Goal: Check status: Check status

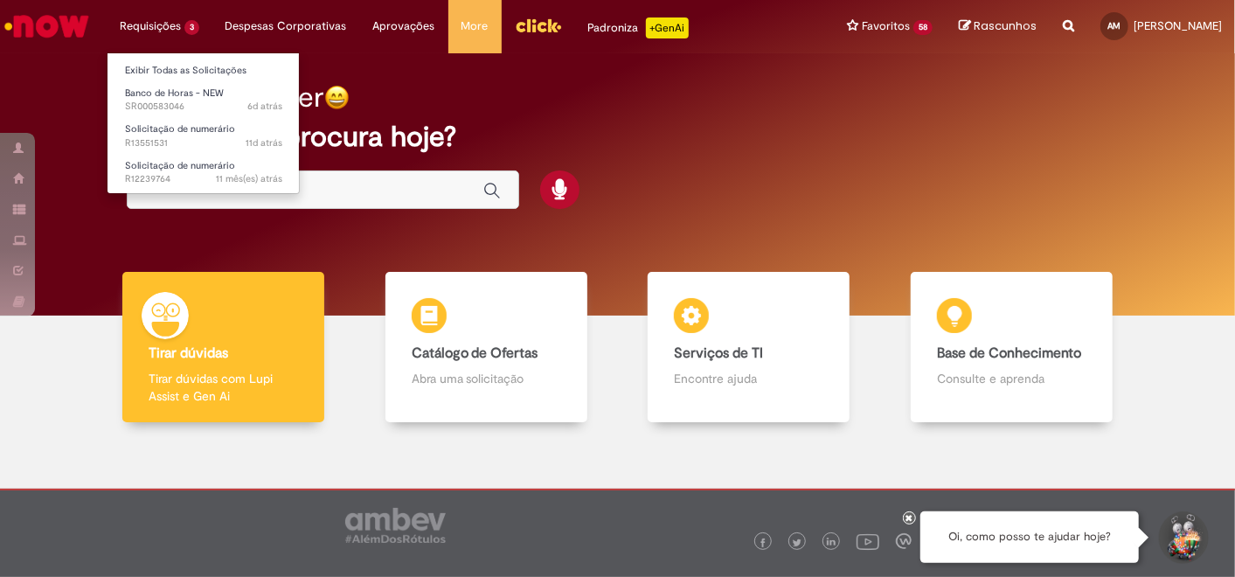
click at [180, 80] on li "Banco de Horas - NEW 6d atrás 6 dias atrás SR000583046" at bounding box center [204, 98] width 192 height 36
click at [183, 73] on link "Exibir Todas as Solicitações" at bounding box center [204, 70] width 192 height 19
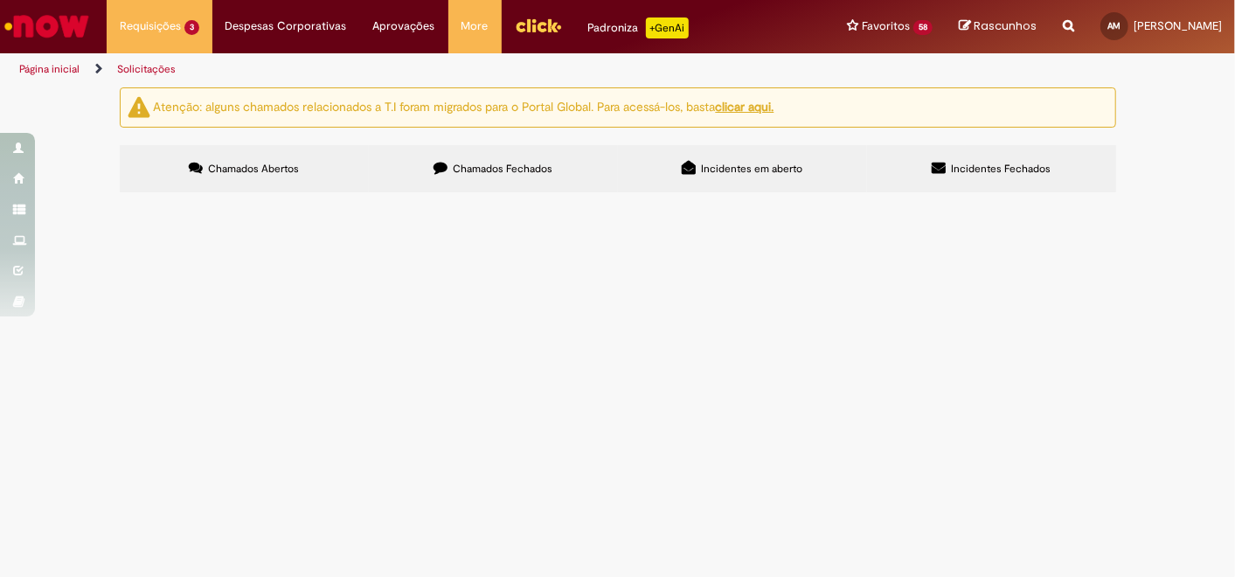
click at [0, 0] on span "R13551531" at bounding box center [0, 0] width 0 height 0
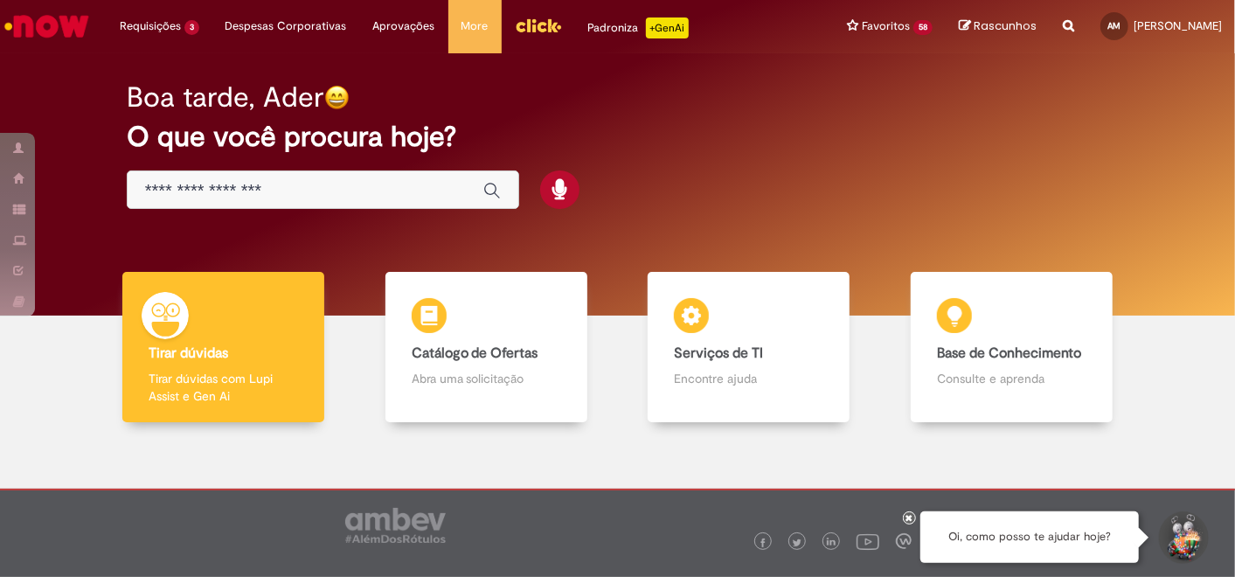
click at [532, 35] on img "Menu Cabeçalho" at bounding box center [538, 25] width 47 height 26
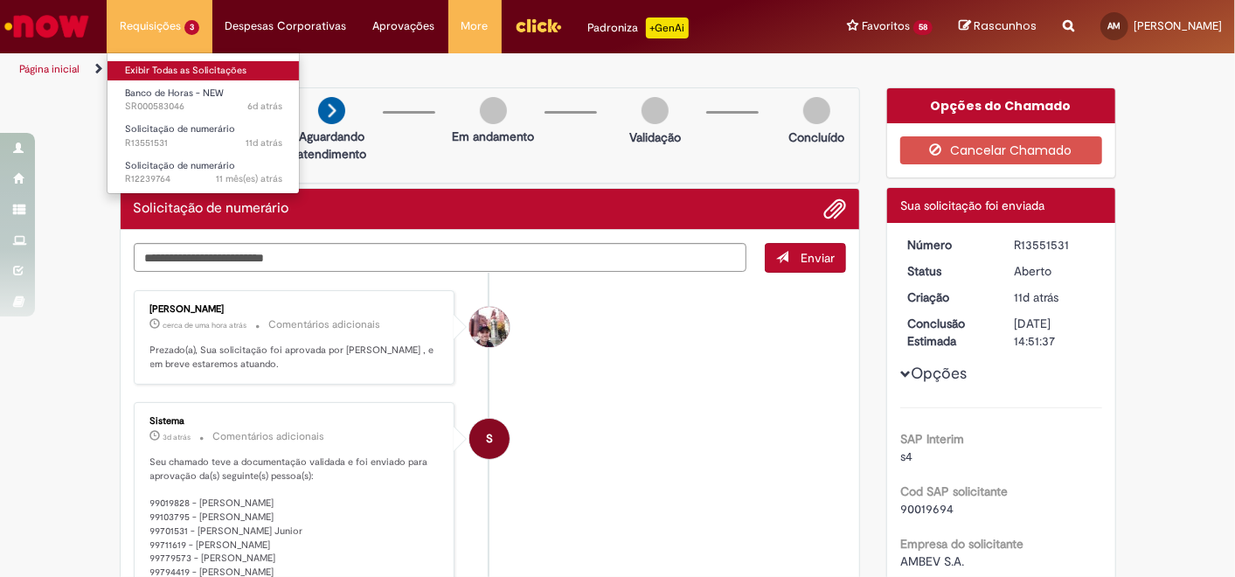
drag, startPoint x: 0, startPoint y: 0, endPoint x: 169, endPoint y: 67, distance: 181.7
click at [169, 67] on link "Exibir Todas as Solicitações" at bounding box center [204, 70] width 192 height 19
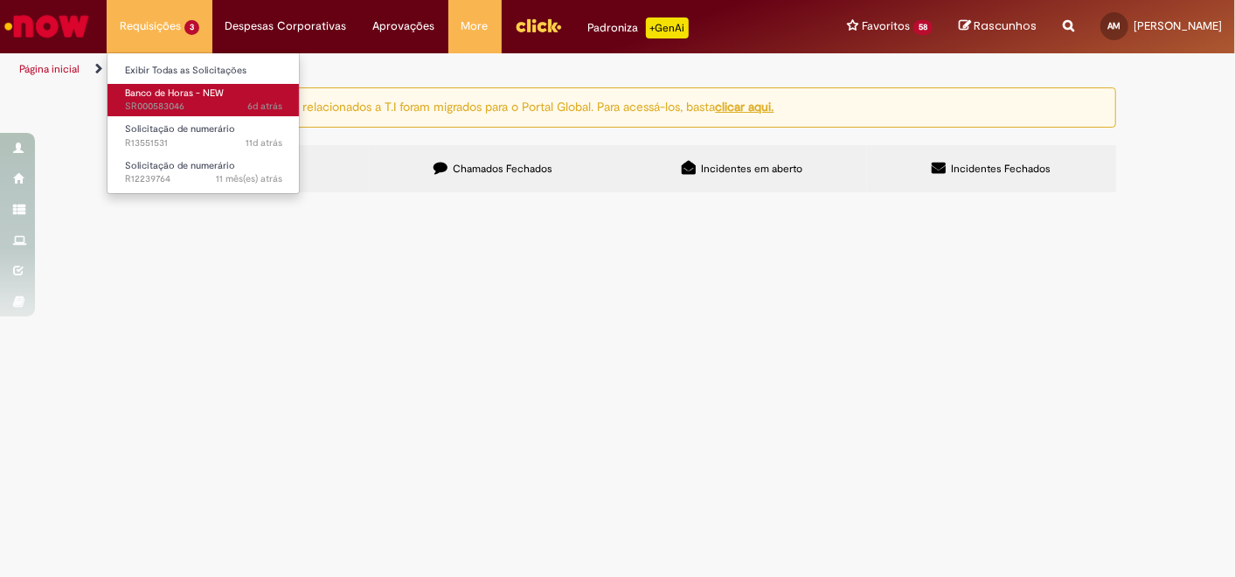
click at [176, 89] on span "Banco de Horas - NEW" at bounding box center [174, 93] width 99 height 13
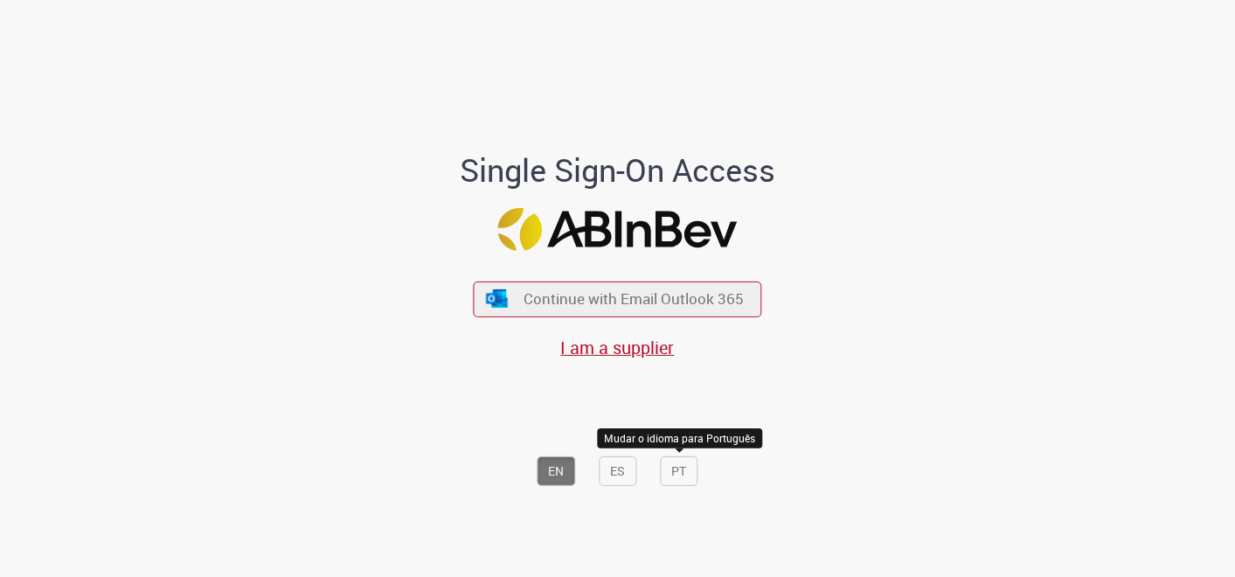
click at [669, 476] on button "PT" at bounding box center [680, 471] width 38 height 30
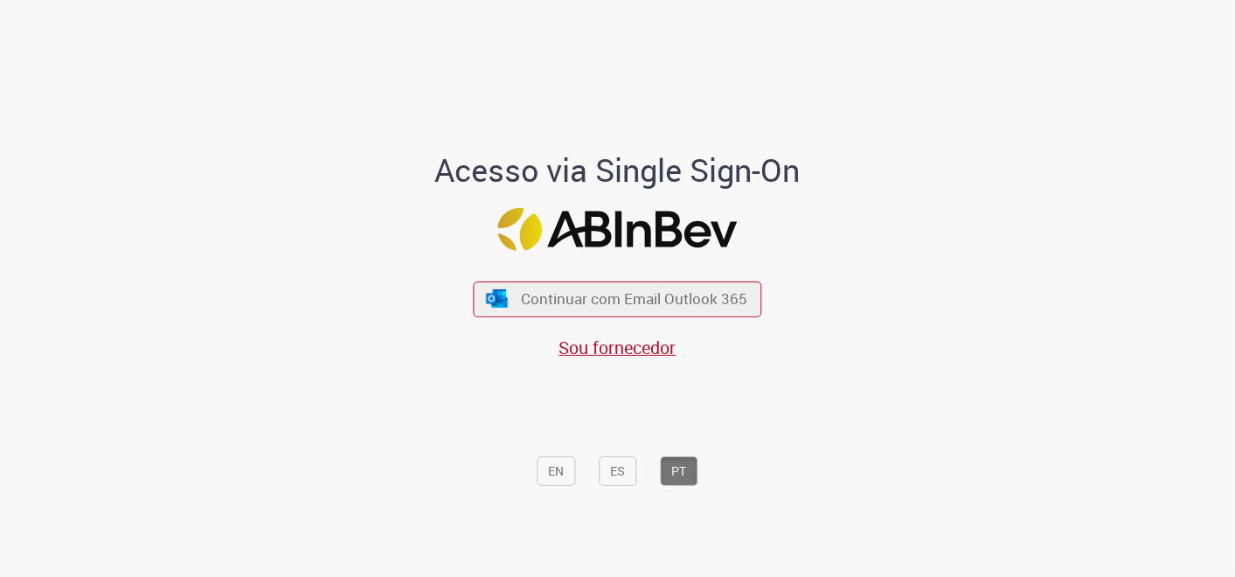
drag, startPoint x: 637, startPoint y: 270, endPoint x: 634, endPoint y: 290, distance: 20.4
click at [637, 272] on div "Continuar com Email Outlook 365 Sou fornecedor" at bounding box center [618, 311] width 288 height 97
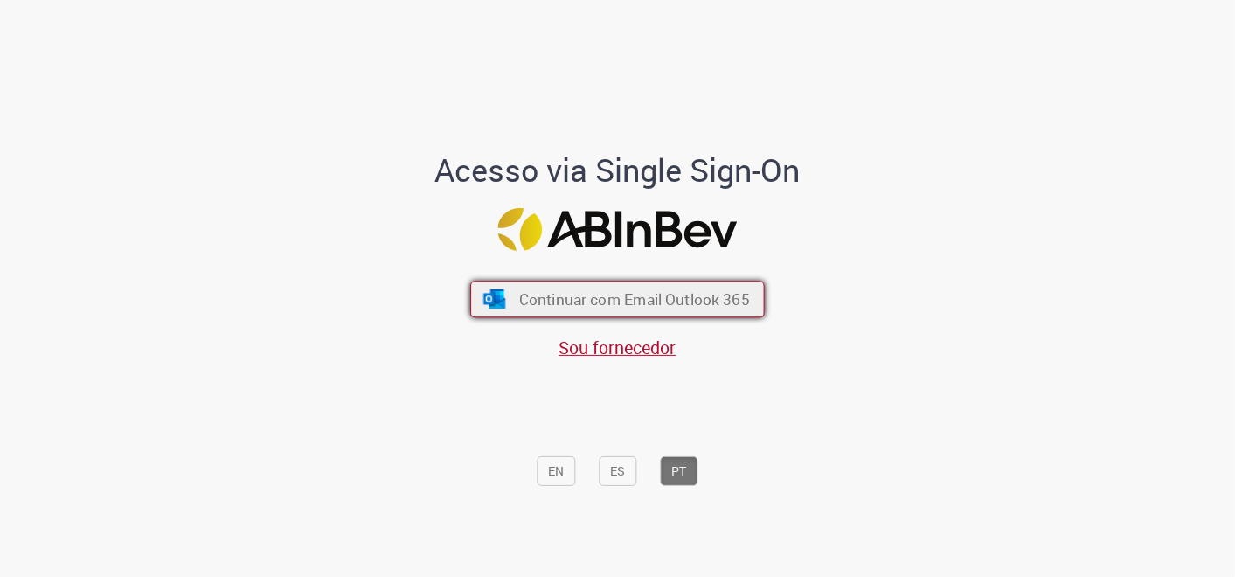
click at [634, 299] on span "Continuar com Email Outlook 365" at bounding box center [634, 298] width 231 height 20
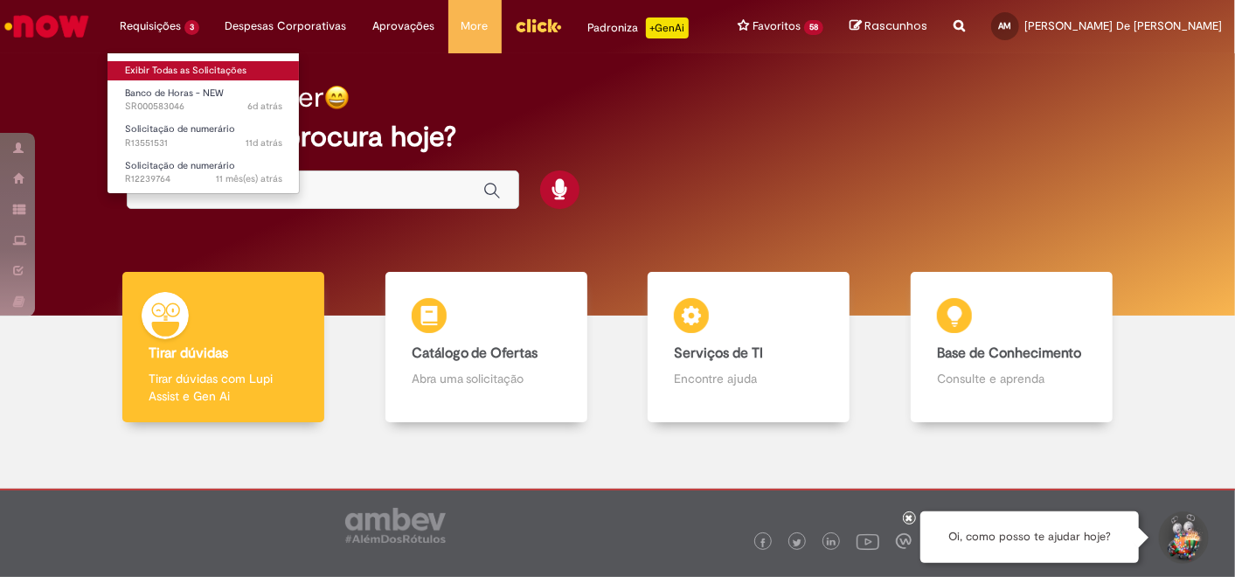
click at [174, 66] on link "Exibir Todas as Solicitações" at bounding box center [204, 70] width 192 height 19
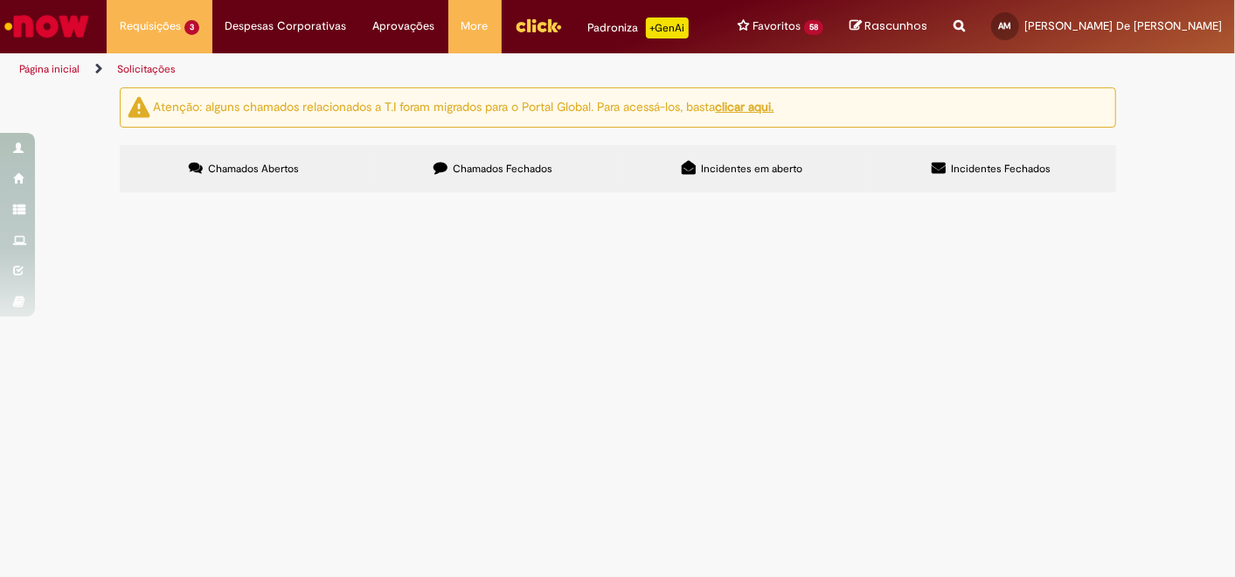
click at [532, 162] on span "Chamados Fechados" at bounding box center [503, 169] width 100 height 14
click at [0, 0] on span "R13553767" at bounding box center [0, 0] width 0 height 0
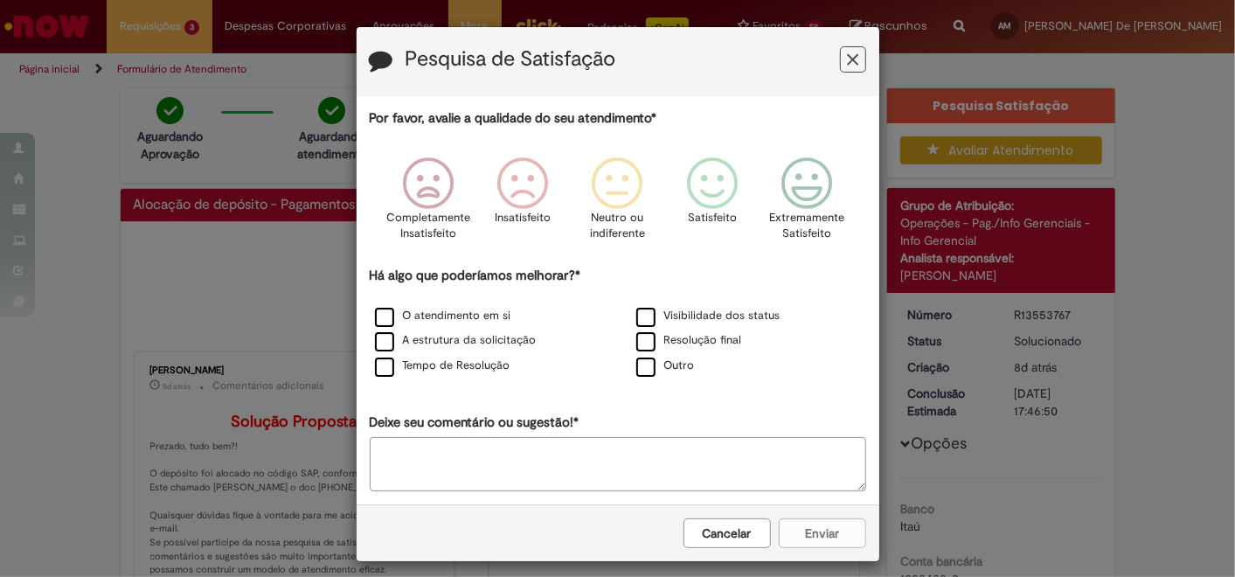
click at [857, 62] on button "Feedback" at bounding box center [853, 59] width 26 height 26
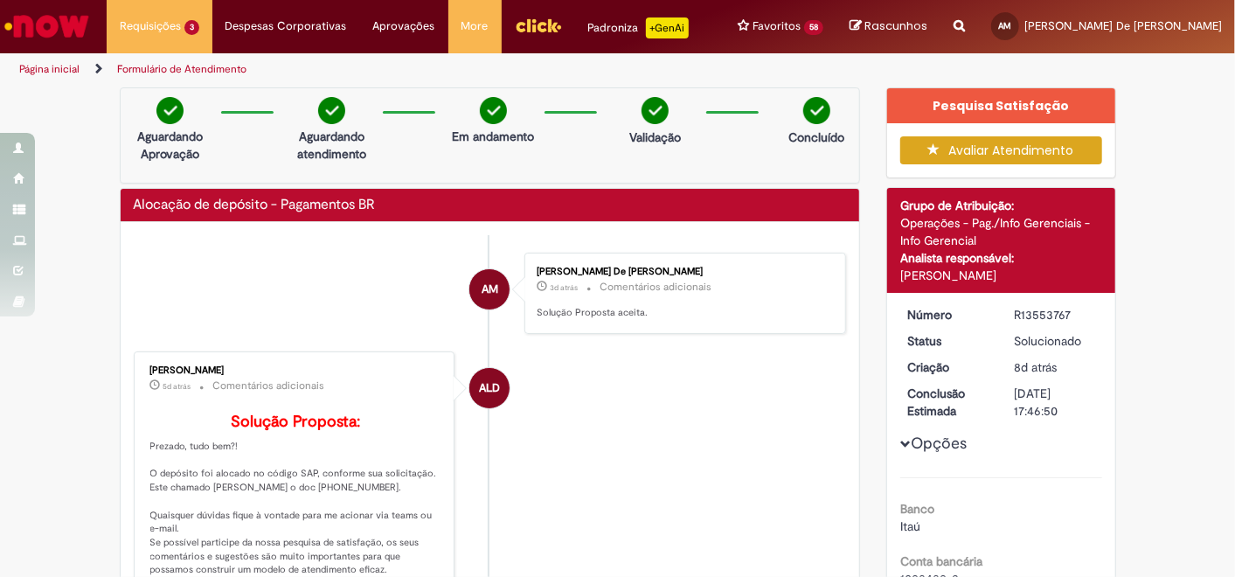
scroll to position [97, 0]
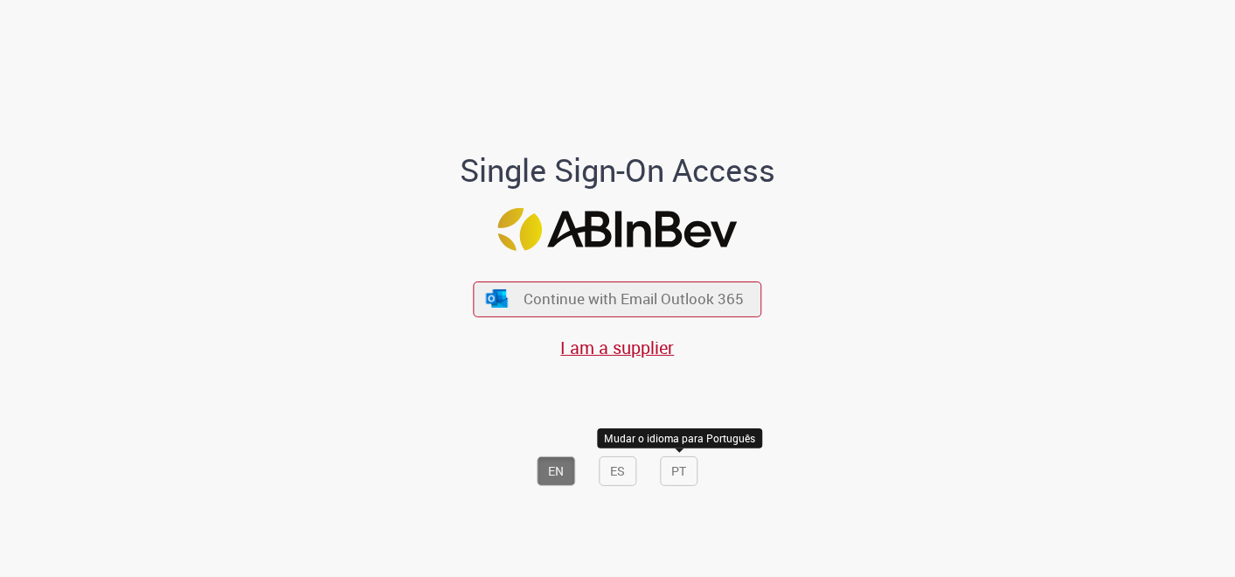
click at [686, 469] on button "PT" at bounding box center [680, 471] width 38 height 30
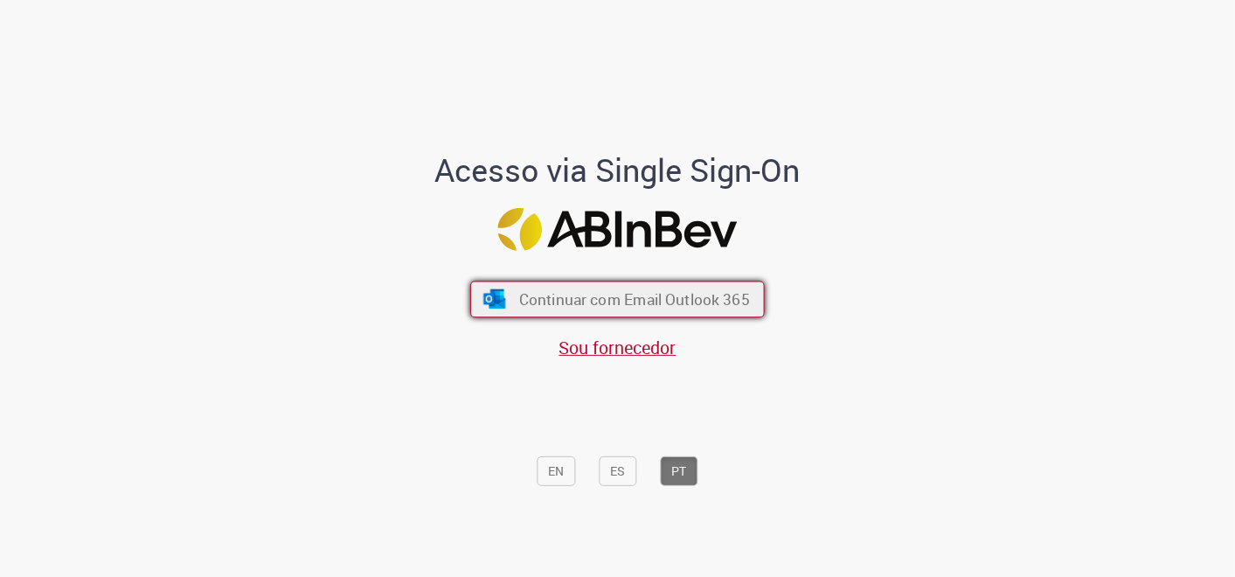
click at [686, 301] on span "Continuar com Email Outlook 365" at bounding box center [634, 298] width 231 height 20
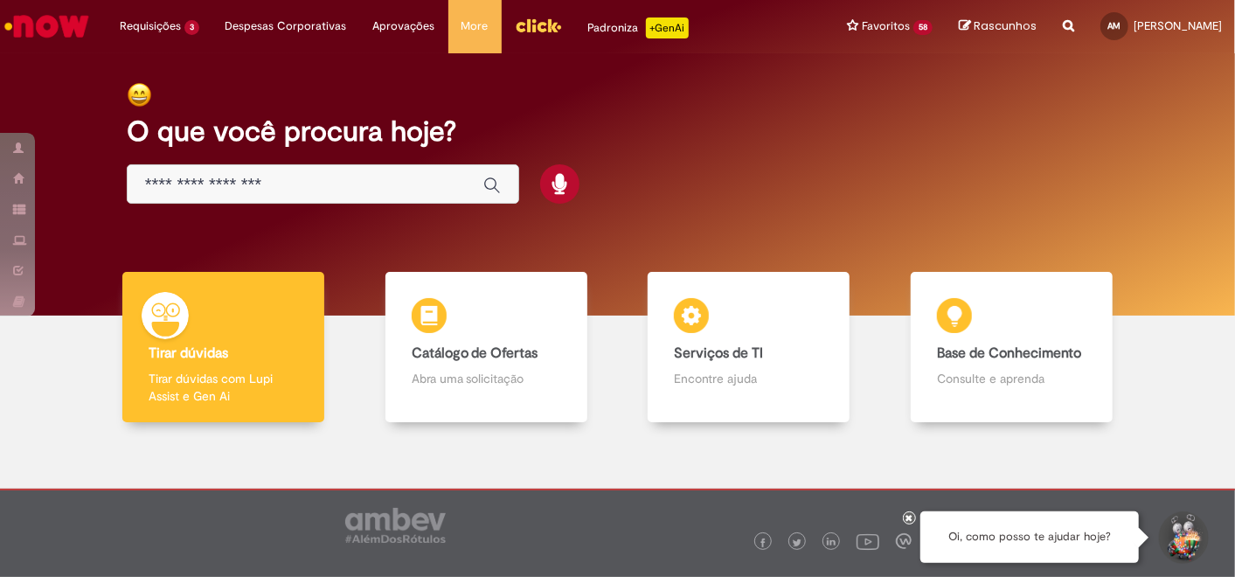
click at [526, 29] on img "Menu Cabeçalho" at bounding box center [538, 25] width 47 height 26
